Goal: Task Accomplishment & Management: Use online tool/utility

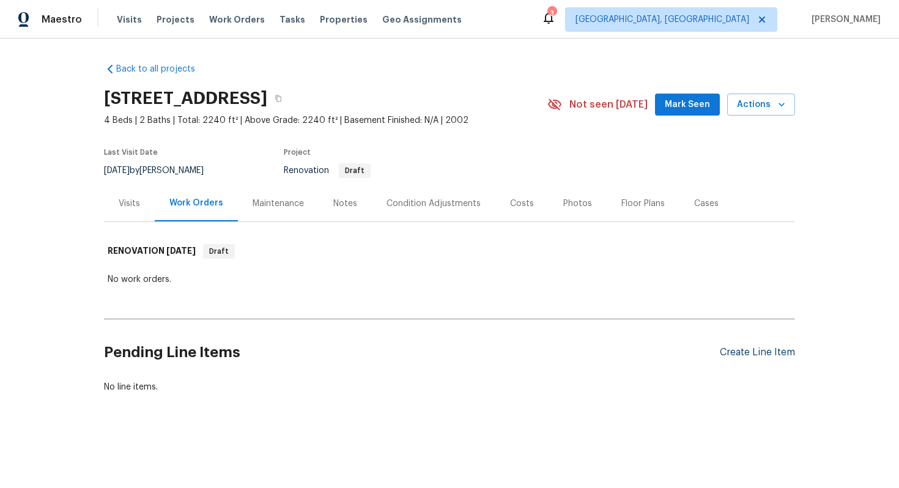
click at [767, 347] on div "Create Line Item" at bounding box center [757, 353] width 75 height 12
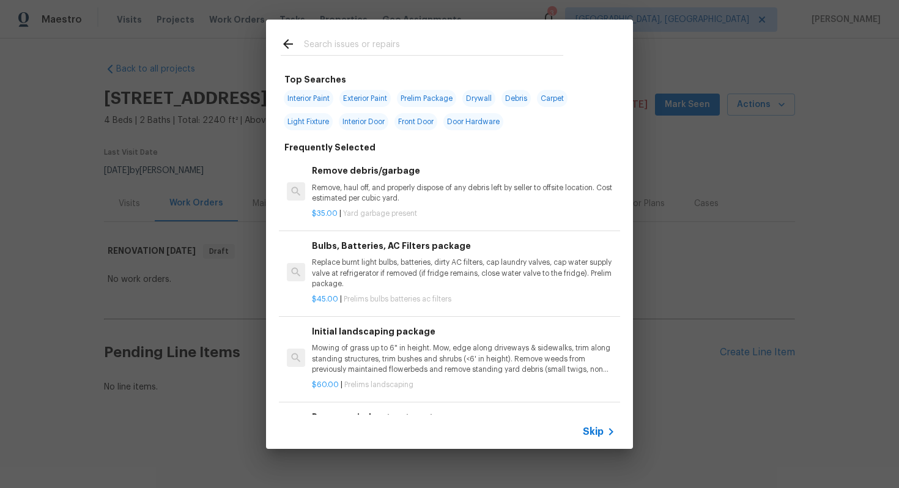
click at [598, 435] on span "Skip" at bounding box center [593, 432] width 21 height 12
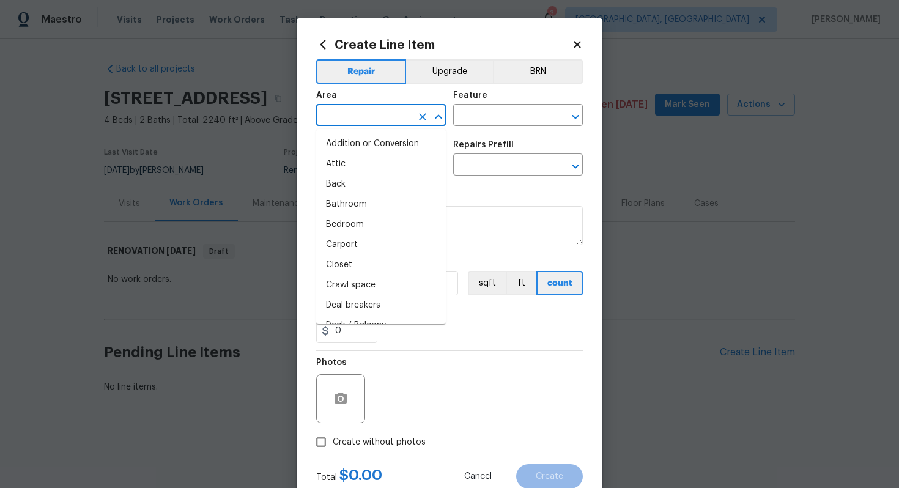
click at [347, 114] on input "text" at bounding box center [363, 116] width 95 height 19
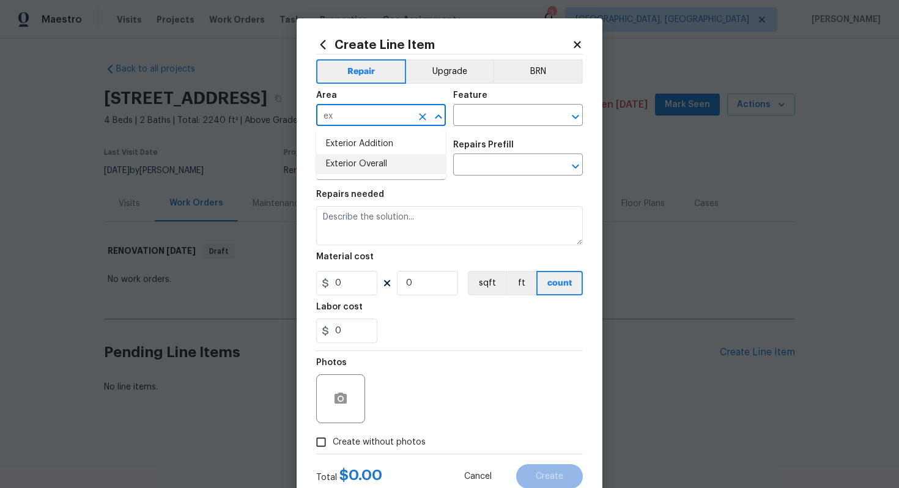
click at [355, 166] on li "Exterior Overall" at bounding box center [381, 164] width 130 height 20
type input "Exterior Overall"
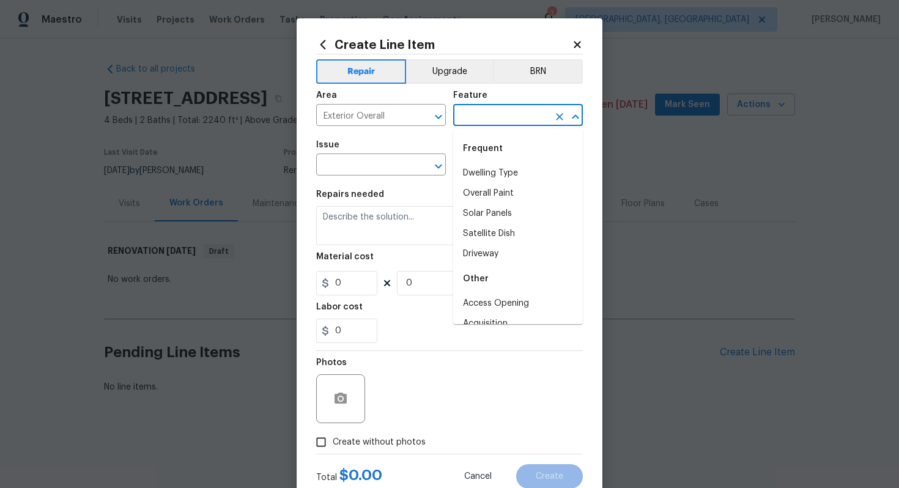
click at [509, 114] on input "text" at bounding box center [500, 116] width 95 height 19
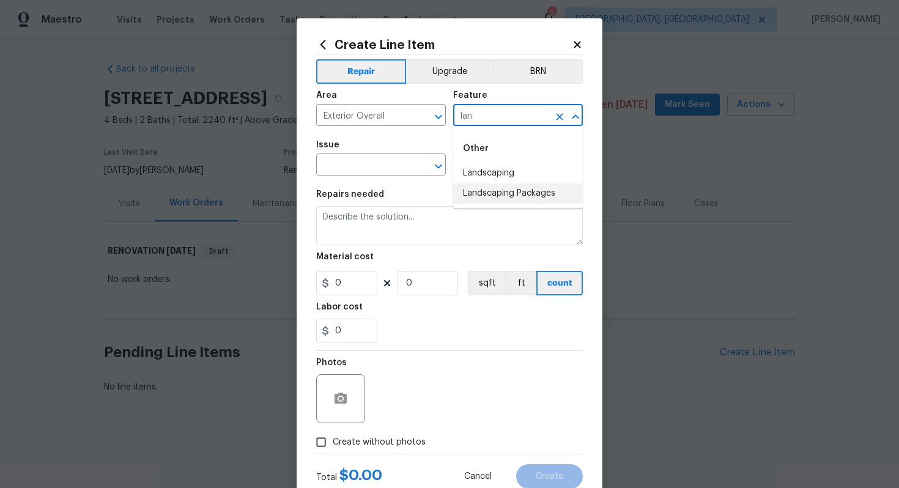
click at [470, 193] on li "Landscaping Packages" at bounding box center [518, 193] width 130 height 20
type input "Landscaping Packages"
click at [352, 176] on span "Issue ​" at bounding box center [381, 158] width 130 height 50
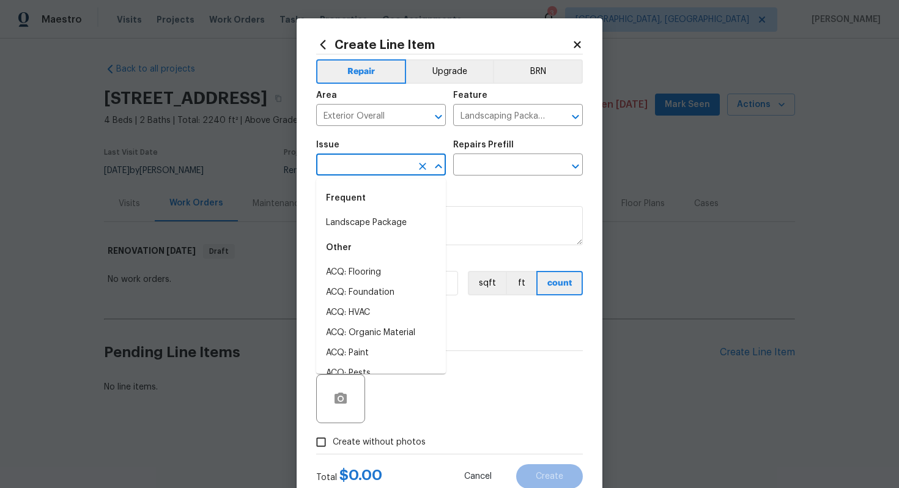
click at [352, 175] on input "text" at bounding box center [363, 166] width 95 height 19
click at [361, 221] on li "Landscape Package" at bounding box center [381, 223] width 130 height 20
type input "Landscape Package"
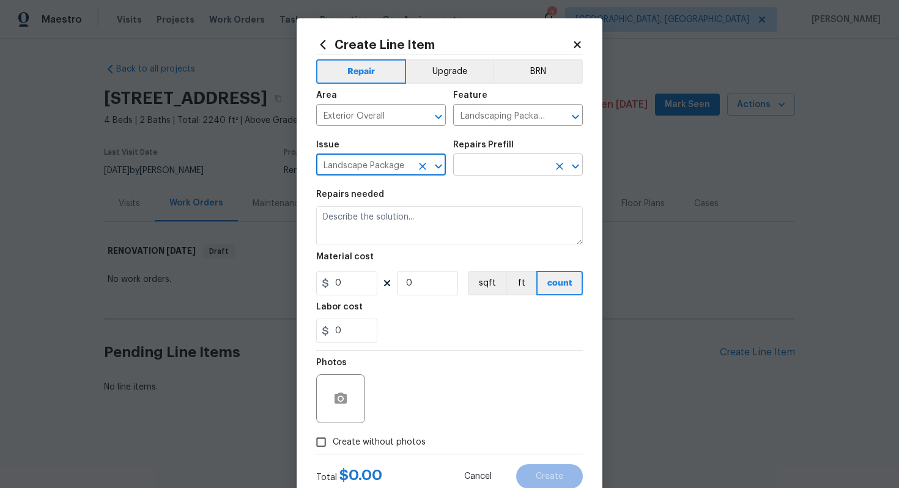
click at [484, 169] on input "text" at bounding box center [500, 166] width 95 height 19
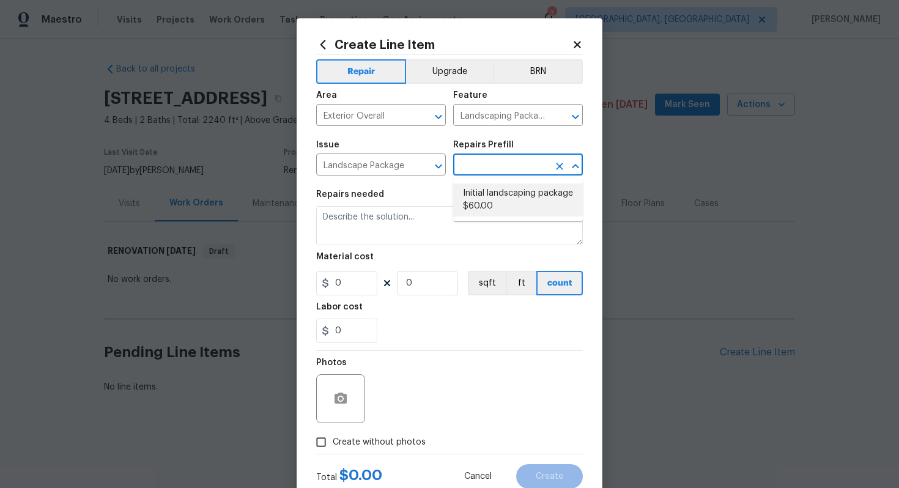
click at [484, 193] on li "Initial landscaping package $60.00" at bounding box center [518, 199] width 130 height 33
type input "Home Readiness Packages"
type input "Initial landscaping package $60.00"
type textarea "Mowing of grass up to 6" in height. Mow, edge along driveways & sidewalks, trim…"
type input "60"
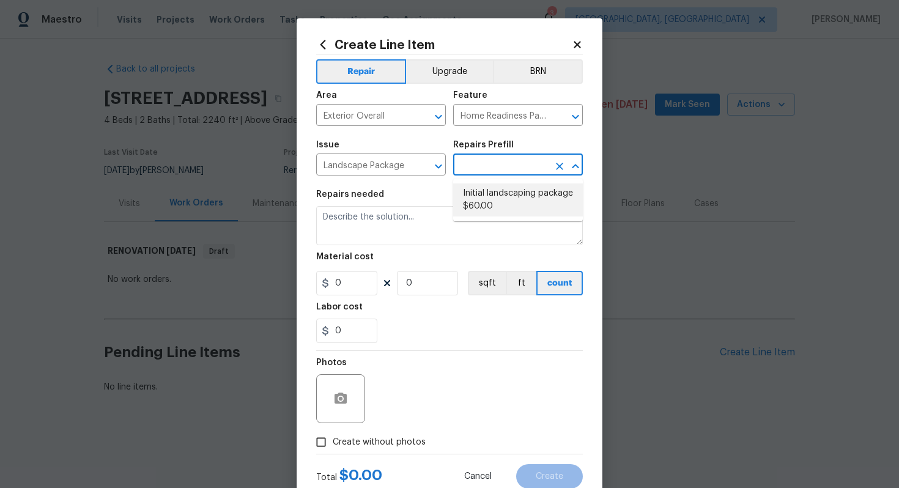
type input "1"
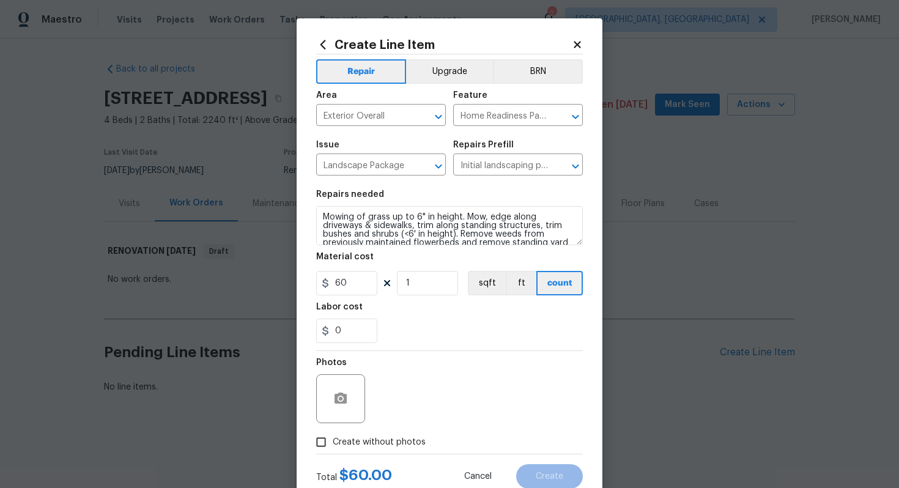
click at [578, 43] on icon at bounding box center [577, 44] width 7 height 7
